Goal: Task Accomplishment & Management: Complete application form

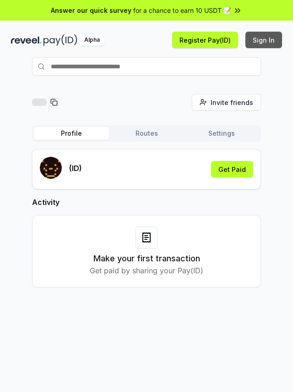
click at [256, 39] on button "Sign In" at bounding box center [264, 40] width 37 height 16
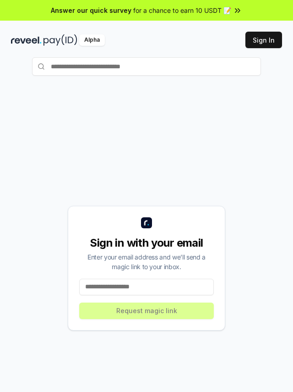
click at [154, 283] on input at bounding box center [146, 287] width 135 height 16
